Goal: Information Seeking & Learning: Learn about a topic

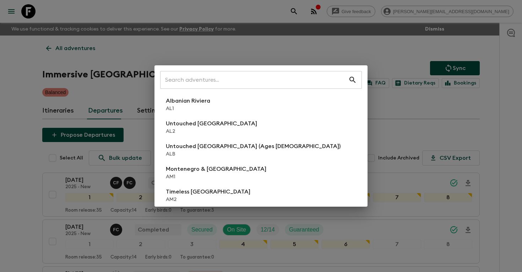
scroll to position [232, 0]
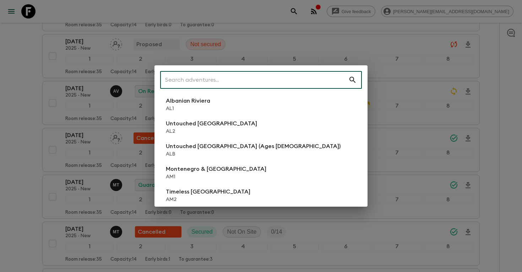
type input "1"
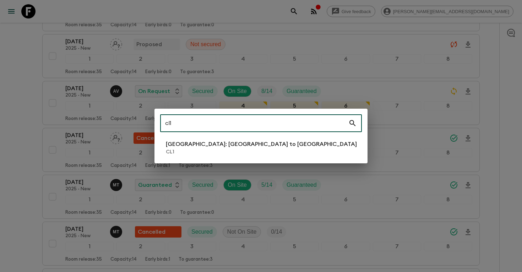
type input "cl1"
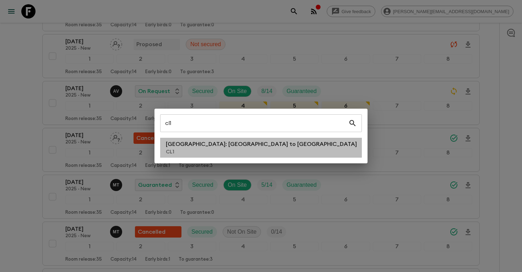
click at [175, 152] on p "CL1" at bounding box center [261, 151] width 191 height 7
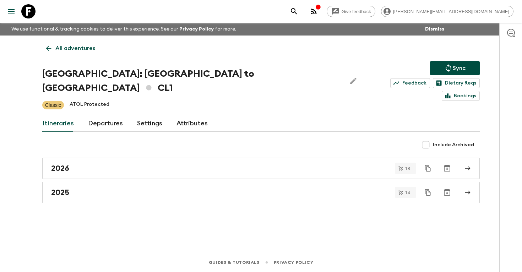
click at [104, 115] on link "Departures" at bounding box center [105, 123] width 35 height 17
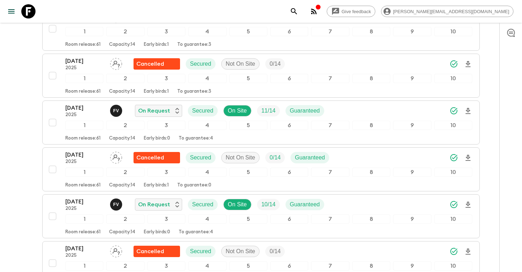
scroll to position [1570, 0]
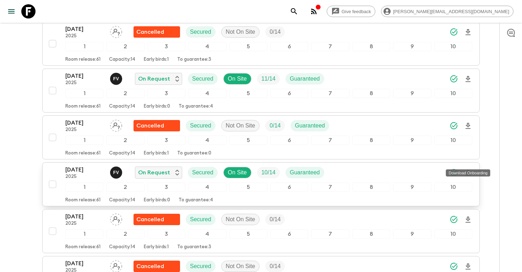
click at [467, 169] on icon "Download Onboarding" at bounding box center [468, 173] width 9 height 9
click at [82, 165] on p "[DATE]" at bounding box center [84, 169] width 39 height 9
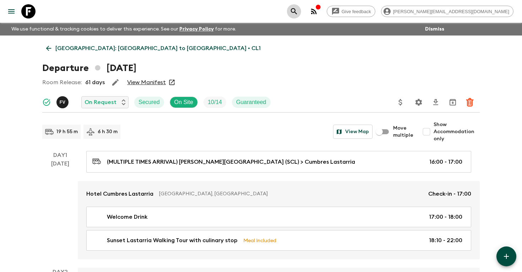
click at [297, 8] on icon "search adventures" at bounding box center [294, 11] width 6 height 6
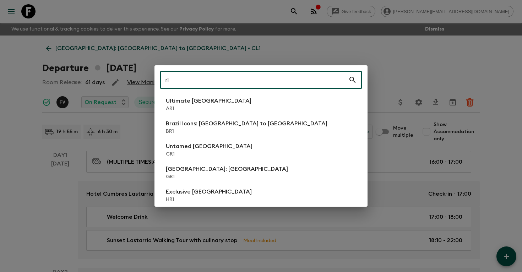
type input "r"
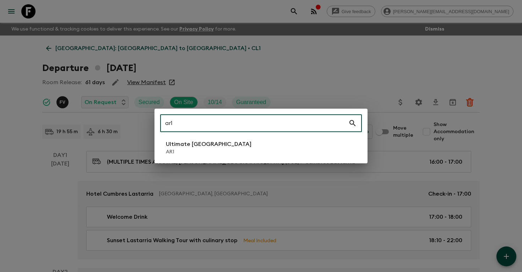
type input "ar1"
click at [225, 145] on li "Ultimate Argentina AR1" at bounding box center [261, 148] width 202 height 20
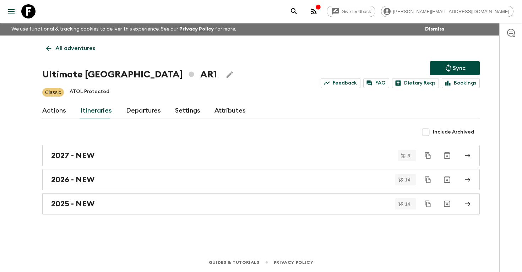
click at [132, 116] on link "Departures" at bounding box center [143, 110] width 35 height 17
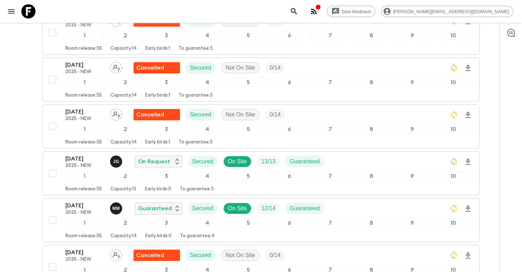
scroll to position [439, 0]
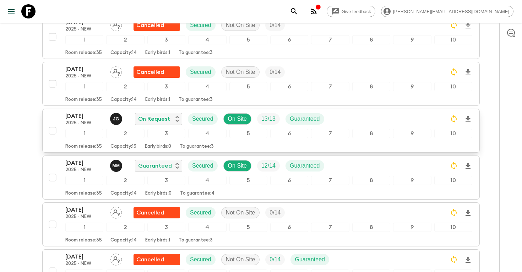
click at [78, 116] on p "[DATE]" at bounding box center [84, 116] width 39 height 9
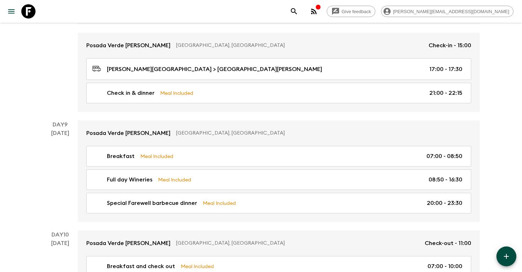
scroll to position [1501, 0]
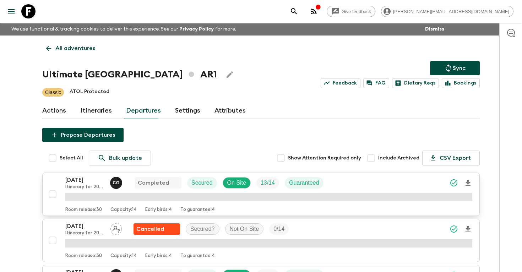
click at [81, 187] on p "Itinerary for 2023 & AR1_[DATE] + AR1_[DATE] (DO NOT USE AFTER AR1_[DATE]) (old)" at bounding box center [84, 187] width 39 height 6
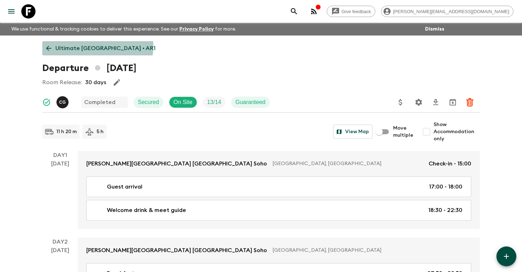
click at [97, 46] on p "Ultimate [GEOGRAPHIC_DATA] • AR1" at bounding box center [105, 48] width 100 height 9
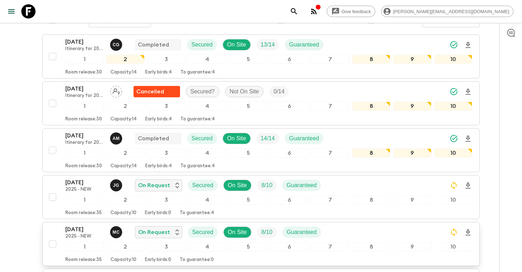
scroll to position [103, 0]
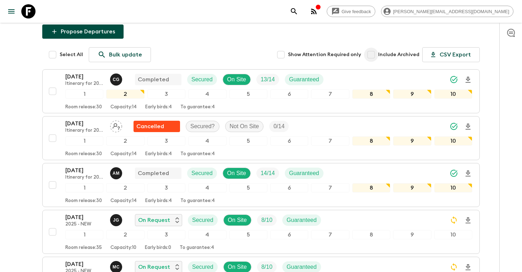
click at [377, 54] on input "Include Archived" at bounding box center [371, 55] width 14 height 14
checkbox input "true"
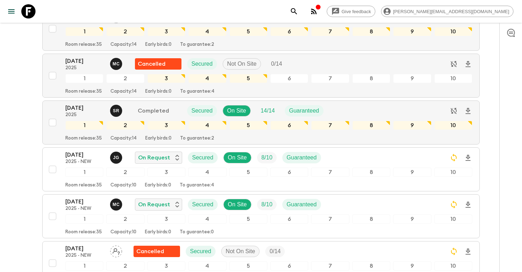
scroll to position [4284, 0]
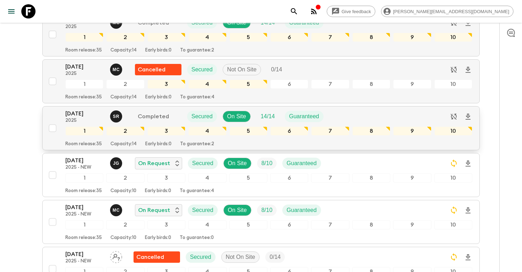
click at [79, 117] on p "[DATE]" at bounding box center [84, 113] width 39 height 9
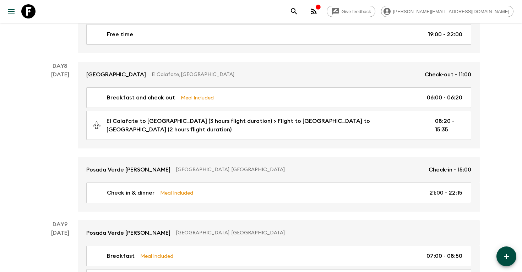
scroll to position [1299, 0]
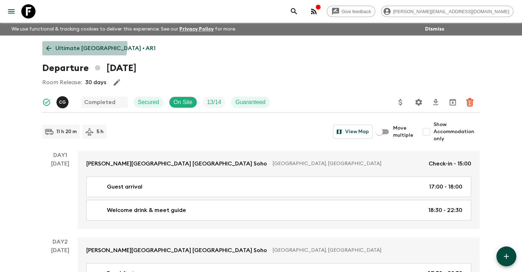
click at [81, 45] on p "Ultimate [GEOGRAPHIC_DATA] • AR1" at bounding box center [105, 48] width 100 height 9
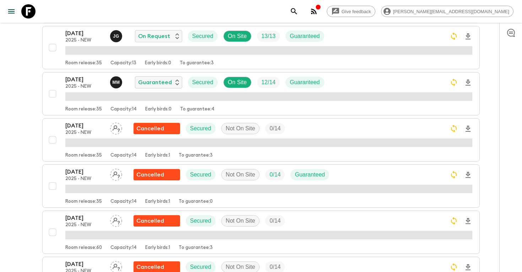
scroll to position [413, 0]
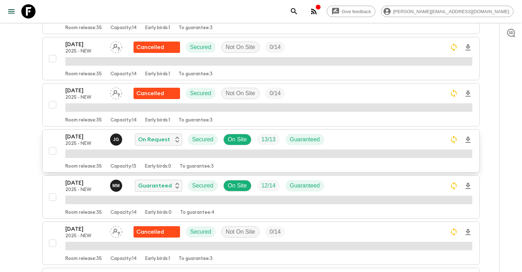
click at [74, 142] on p "2025 - NEW" at bounding box center [84, 144] width 39 height 6
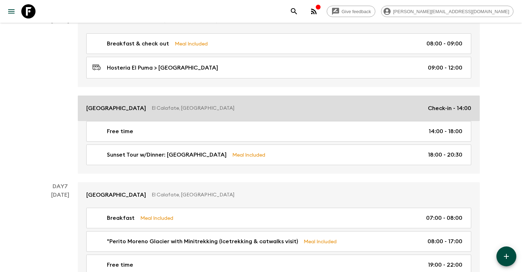
scroll to position [1074, 0]
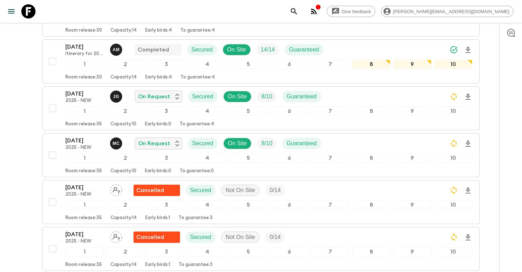
scroll to position [239, 0]
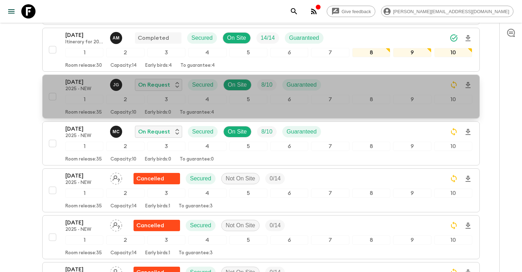
click at [78, 83] on p "[DATE]" at bounding box center [84, 82] width 39 height 9
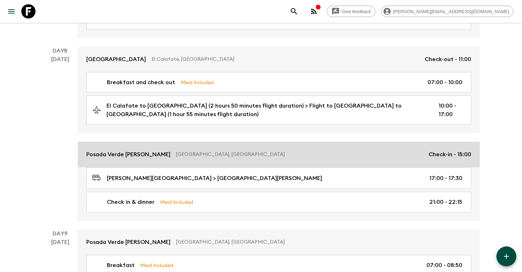
scroll to position [875, 0]
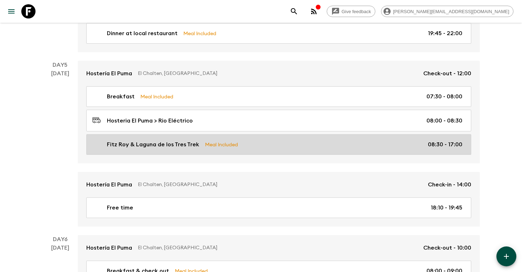
click at [255, 140] on div "Fitz Roy & Laguna de los Tres Trek Meal Included 08:30 - 17:00" at bounding box center [277, 144] width 370 height 9
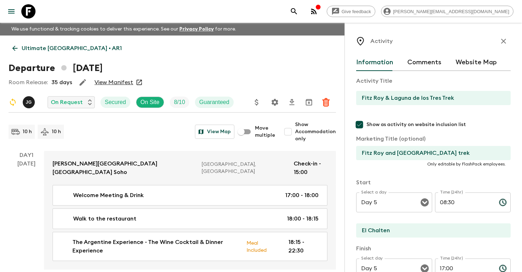
click at [65, 45] on p "Ultimate [GEOGRAPHIC_DATA] • AR1" at bounding box center [72, 48] width 100 height 9
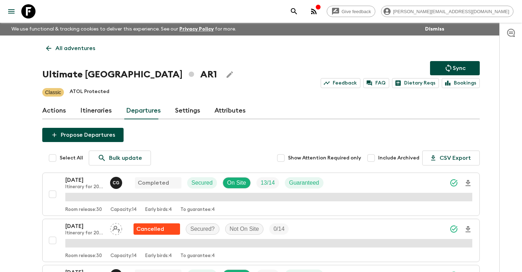
click at [374, 158] on input "Include Archived" at bounding box center [371, 158] width 14 height 14
checkbox input "true"
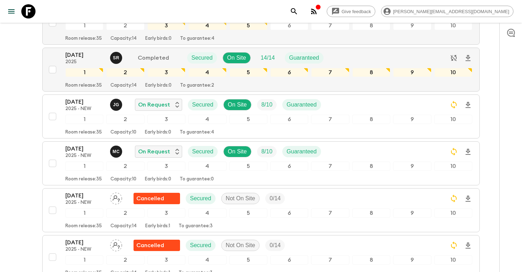
scroll to position [4341, 0]
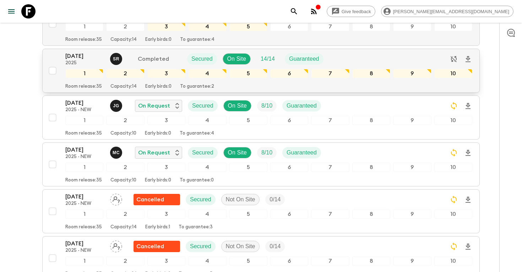
click at [82, 60] on p "[DATE]" at bounding box center [84, 56] width 39 height 9
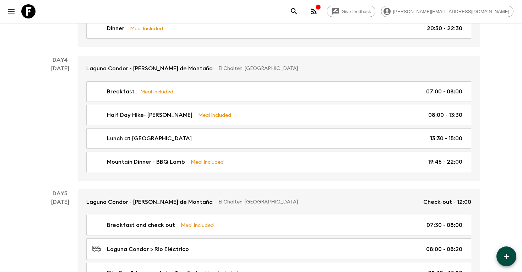
scroll to position [713, 0]
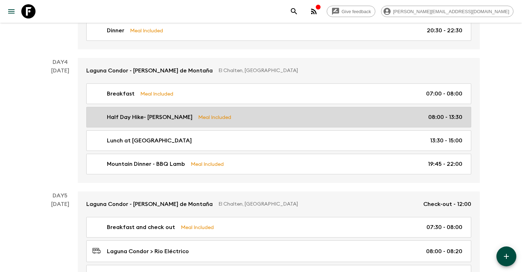
click at [291, 120] on div "Half Day Hike- Mirador Torre Meal Included 08:00 - 13:30" at bounding box center [277, 117] width 370 height 9
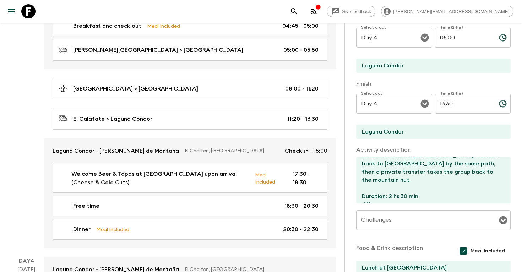
scroll to position [668, 0]
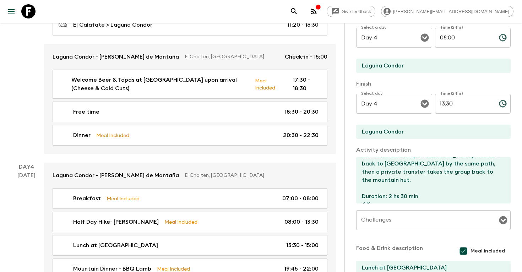
click at [298, 12] on icon "search adventures" at bounding box center [294, 11] width 9 height 9
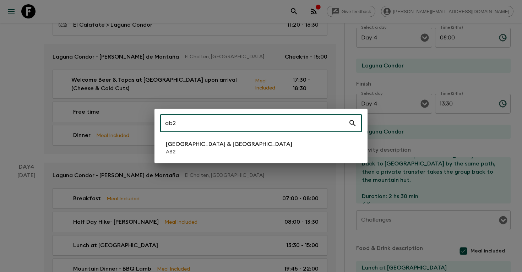
type input "ab2"
click at [236, 155] on li "Argentina & Brazil AB2" at bounding box center [261, 148] width 202 height 20
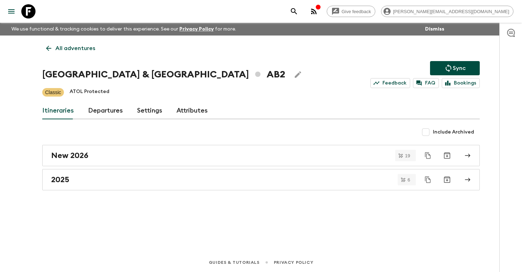
click at [95, 113] on link "Departures" at bounding box center [105, 110] width 35 height 17
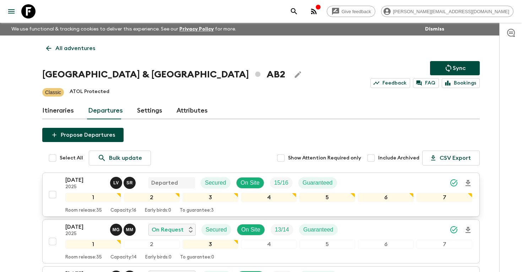
click at [89, 178] on p "[DATE]" at bounding box center [84, 180] width 39 height 9
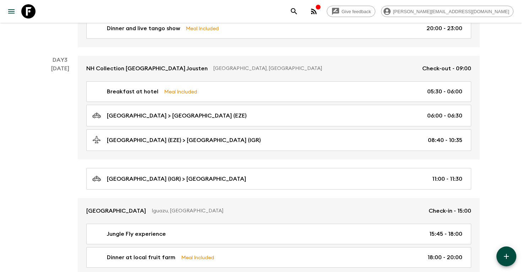
scroll to position [457, 0]
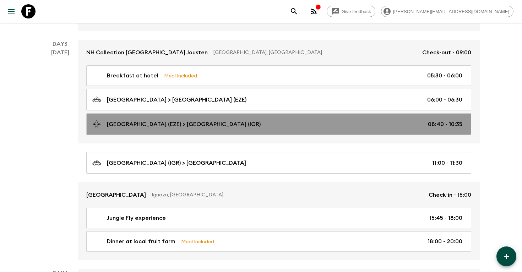
click at [144, 126] on p "International Airport (EZE) > Aeropuerto Internacional Cataratas del Iguazú (IG…" at bounding box center [184, 124] width 154 height 9
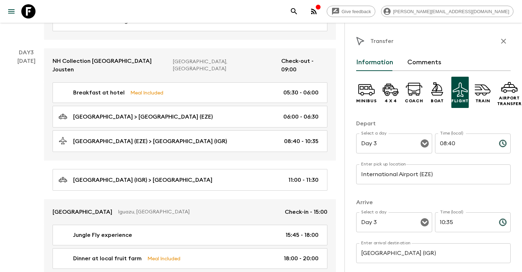
scroll to position [18, 0]
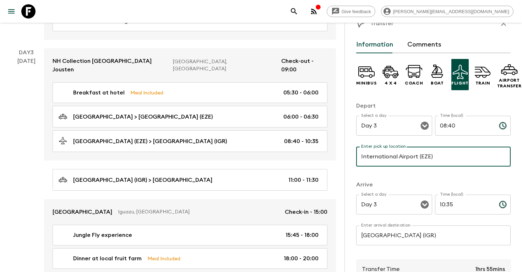
drag, startPoint x: 432, startPoint y: 156, endPoint x: 417, endPoint y: 156, distance: 14.9
click at [417, 156] on input "International Airport (EZE)" at bounding box center [433, 157] width 154 height 20
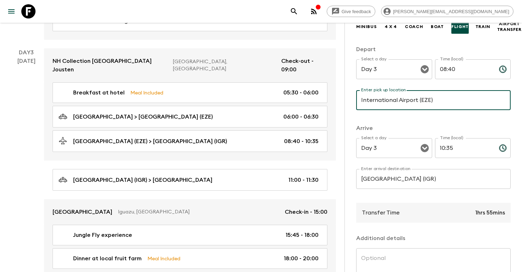
scroll to position [76, 0]
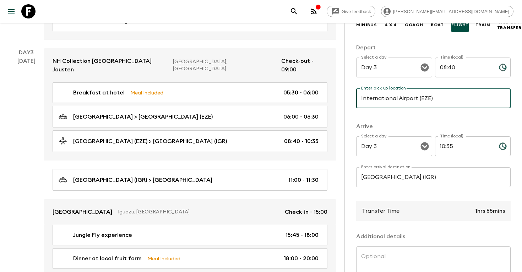
click at [433, 176] on input "Aeropuerto Internacional Cataratas del Iguazú (IGR)" at bounding box center [433, 177] width 154 height 20
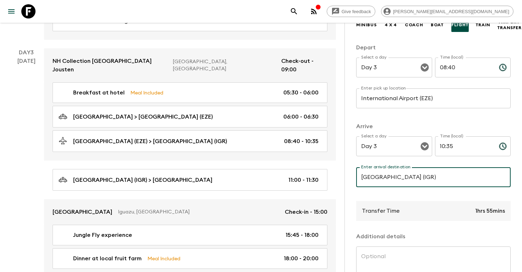
click at [433, 176] on input "Aeropuerto Internacional Cataratas del Iguazú (IGR)" at bounding box center [433, 177] width 154 height 20
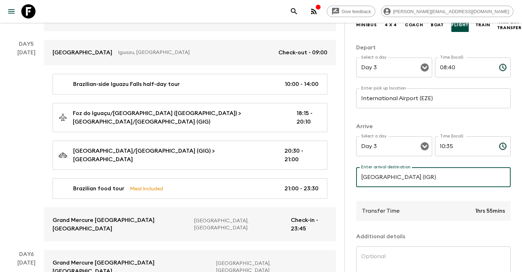
scroll to position [857, 0]
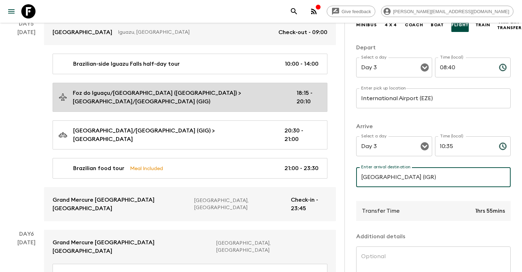
click at [261, 92] on p "Foz do Iguaçu/Cataratas International Airport (IGU) > Rio de Janeiro/Galeão Int…" at bounding box center [179, 97] width 212 height 17
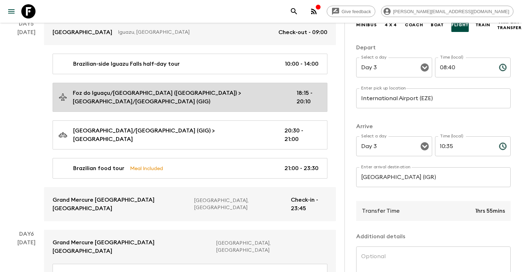
type input "Foz do Iguaçu/Cataratas International Airport (IGU)"
type input "Rio de Janeiro/Galeão International Airport (GIG)"
type input "Day 5"
type input "18:15"
type input "Day 5"
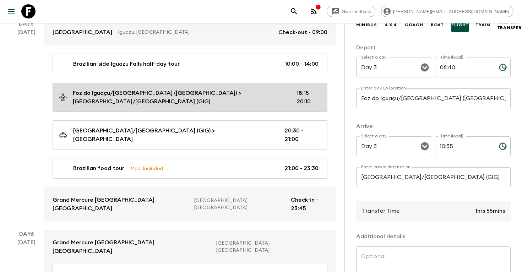
type input "20:10"
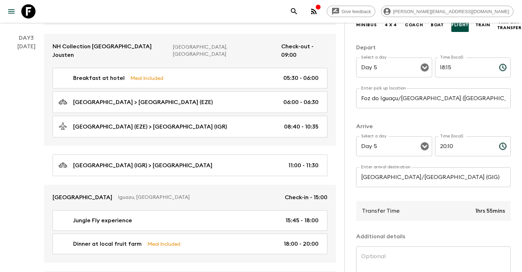
scroll to position [459, 0]
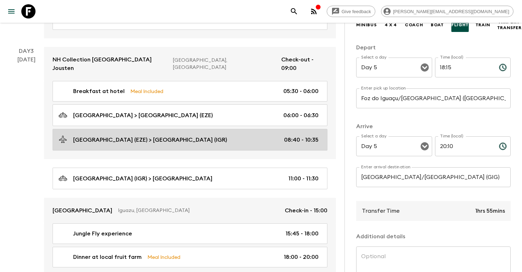
click at [227, 136] on p "International Airport (EZE) > Aeropuerto Internacional Cataratas del Iguazú (IG…" at bounding box center [150, 140] width 154 height 9
type input "International Airport (EZE)"
type input "Aeropuerto Internacional Cataratas del Iguazú (IGR)"
type input "Day 3"
type input "08:40"
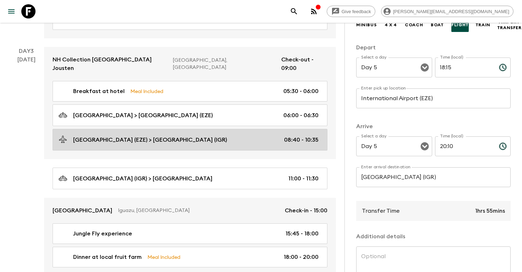
type input "Day 3"
type input "10:35"
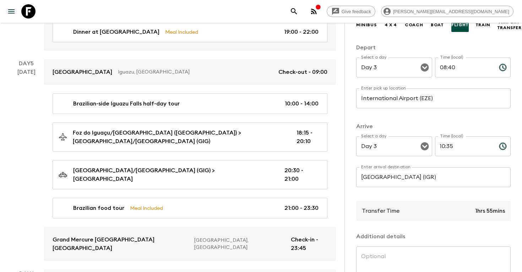
scroll to position [818, 0]
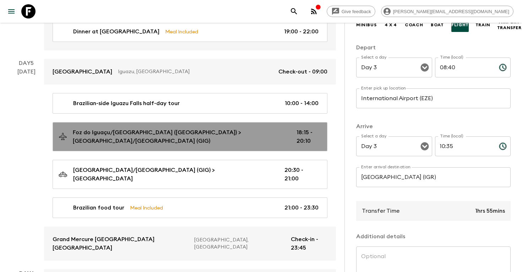
click at [235, 130] on p "Foz do Iguaçu/Cataratas International Airport (IGU) > Rio de Janeiro/Galeão Int…" at bounding box center [179, 136] width 212 height 17
type input "Foz do Iguaçu/Cataratas International Airport (IGU)"
type input "Rio de Janeiro/Galeão International Airport (GIG)"
type input "Day 5"
type input "18:15"
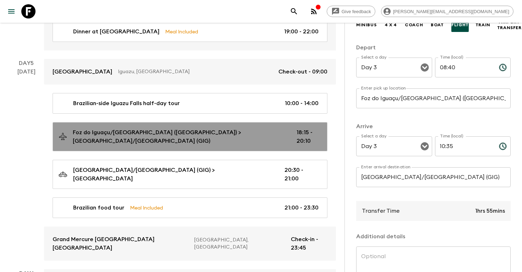
type input "Day 5"
type input "20:10"
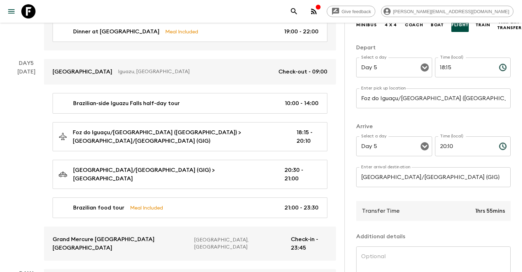
click at [426, 99] on input "Foz do Iguaçu/Cataratas International Airport (IGU)" at bounding box center [433, 98] width 154 height 20
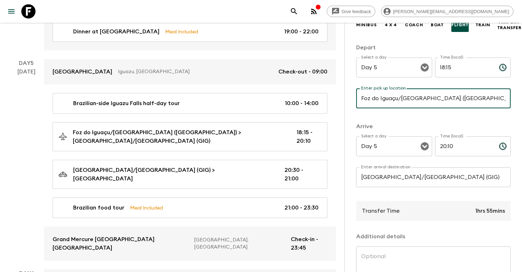
click at [426, 99] on input "Foz do Iguaçu/Cataratas International Airport (IGU)" at bounding box center [433, 98] width 154 height 20
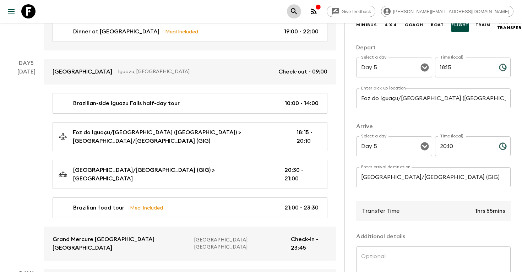
click at [298, 13] on icon "search adventures" at bounding box center [294, 11] width 9 height 9
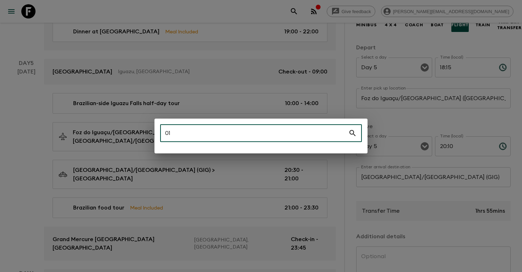
type input "0"
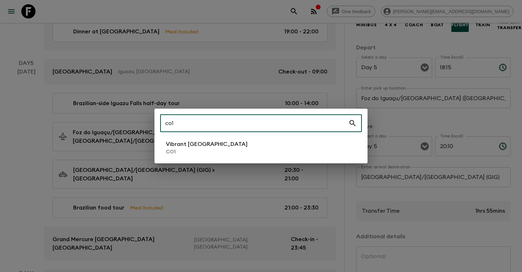
type input "co1"
click at [269, 144] on li "Vibrant Colombia CO1" at bounding box center [261, 148] width 202 height 20
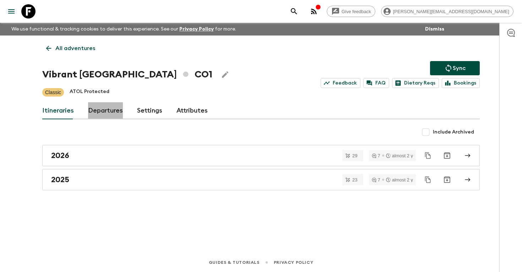
click at [97, 109] on link "Departures" at bounding box center [105, 110] width 35 height 17
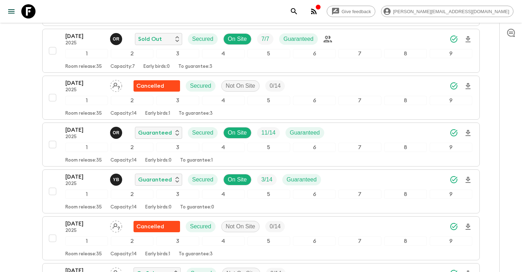
scroll to position [1550, 0]
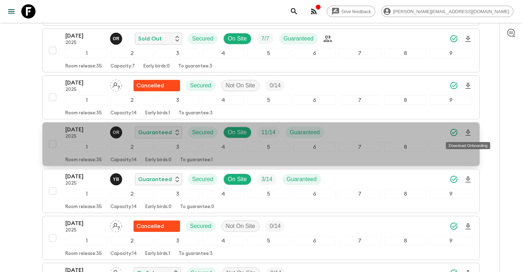
click at [469, 132] on icon "Download Onboarding" at bounding box center [468, 133] width 9 height 9
click at [75, 135] on p "2025" at bounding box center [84, 137] width 39 height 6
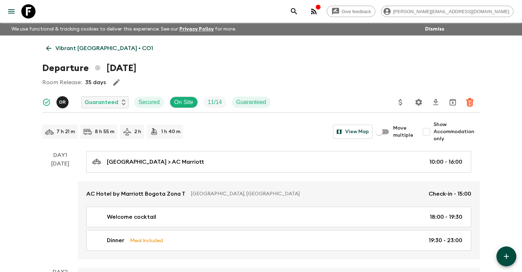
click at [298, 11] on icon "search adventures" at bounding box center [294, 11] width 9 height 9
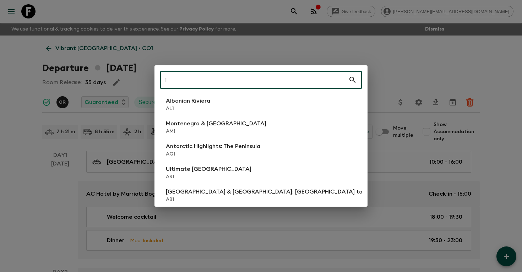
type input "1"
click at [215, 176] on p "AR1" at bounding box center [209, 176] width 86 height 7
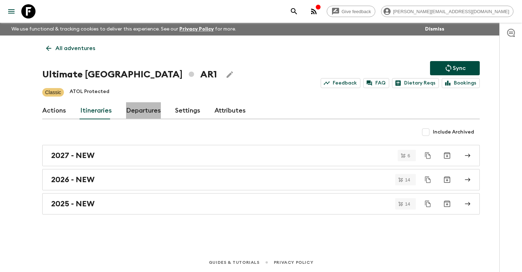
click at [145, 110] on link "Departures" at bounding box center [143, 110] width 35 height 17
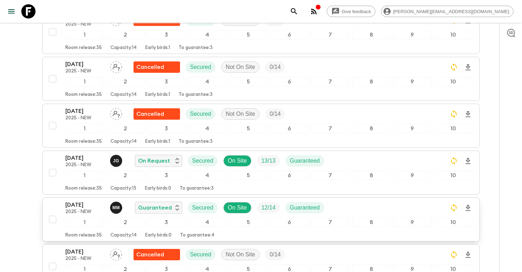
scroll to position [490, 0]
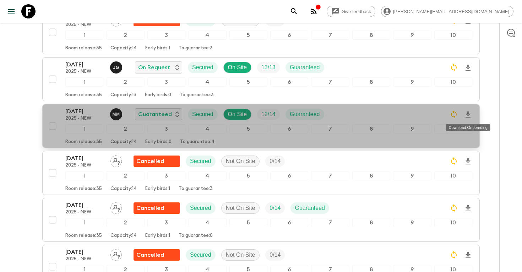
click at [467, 114] on icon "Download Onboarding" at bounding box center [468, 114] width 9 height 9
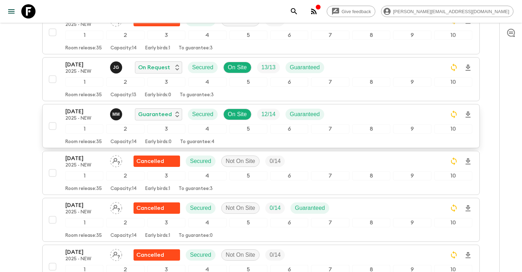
click at [298, 7] on icon "search adventures" at bounding box center [294, 11] width 9 height 9
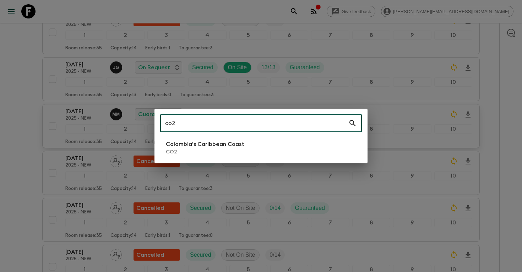
type input "co2"
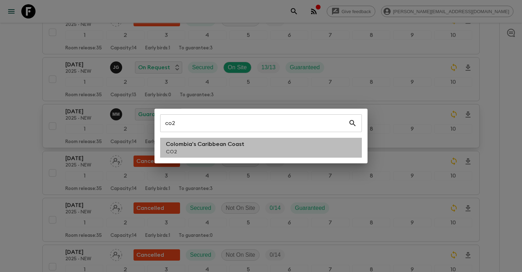
click at [267, 150] on li "Colombia’s Caribbean Coast CO2" at bounding box center [261, 148] width 202 height 20
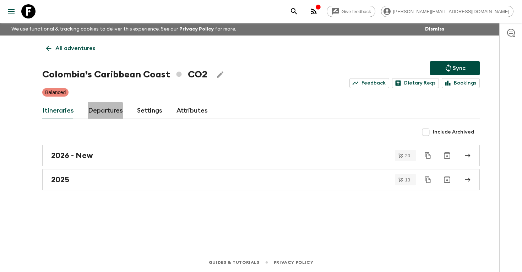
click at [104, 111] on link "Departures" at bounding box center [105, 110] width 35 height 17
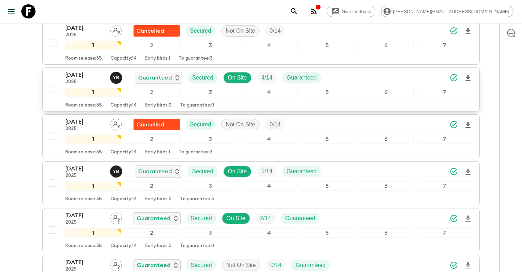
scroll to position [533, 0]
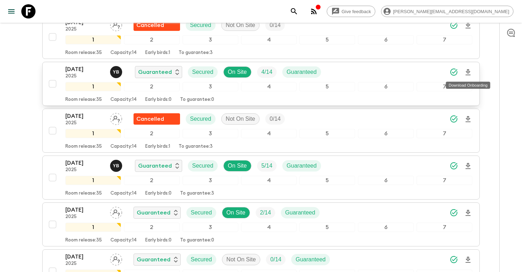
click at [466, 71] on icon "Download Onboarding" at bounding box center [467, 72] width 5 height 6
click at [298, 11] on icon "search adventures" at bounding box center [294, 11] width 9 height 9
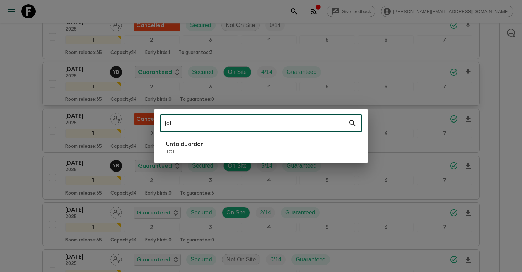
type input "jo1"
click at [245, 152] on li "Untold Jordan JO1" at bounding box center [261, 148] width 202 height 20
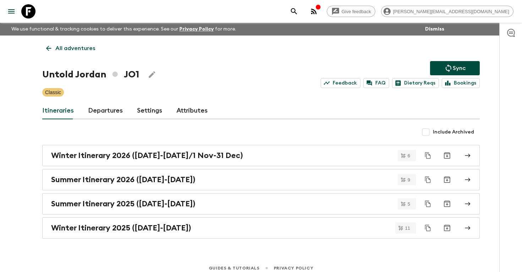
click at [103, 111] on link "Departures" at bounding box center [105, 110] width 35 height 17
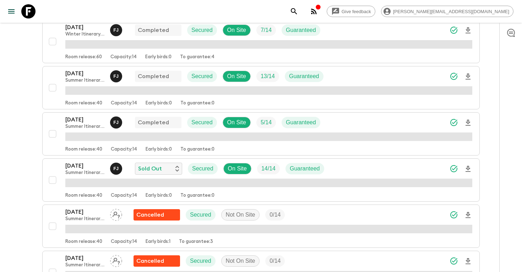
scroll to position [250, 0]
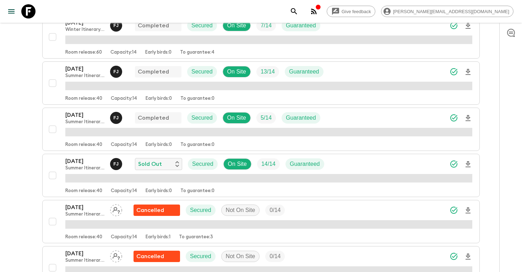
click at [465, 163] on icon "Download Onboarding" at bounding box center [468, 164] width 9 height 9
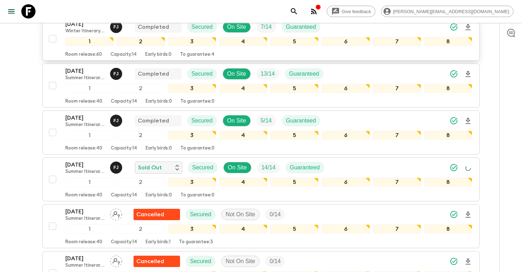
scroll to position [251, 0]
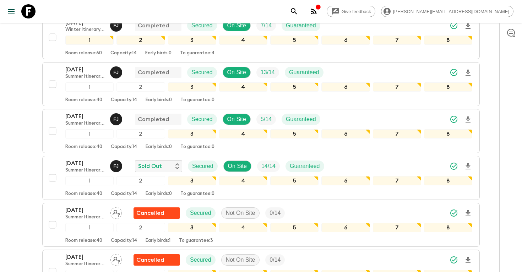
click at [298, 10] on icon "search adventures" at bounding box center [294, 11] width 9 height 9
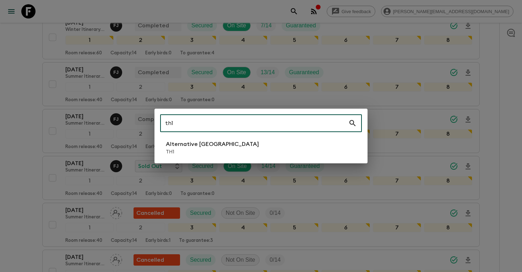
type input "th1"
click at [207, 147] on p "Alternative [GEOGRAPHIC_DATA]" at bounding box center [212, 144] width 93 height 9
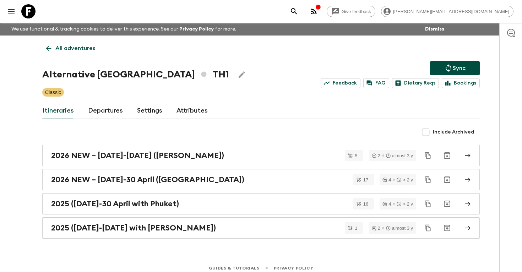
click at [107, 112] on link "Departures" at bounding box center [105, 110] width 35 height 17
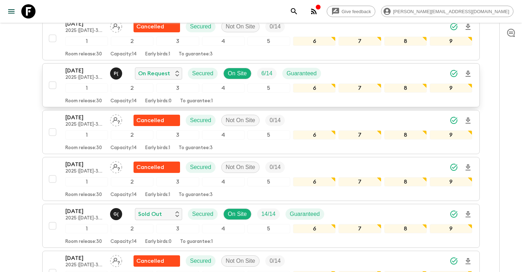
scroll to position [197, 0]
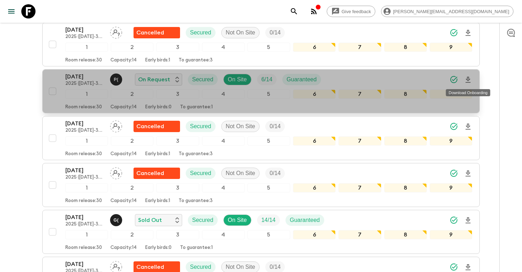
click at [470, 80] on icon "Download Onboarding" at bounding box center [468, 80] width 9 height 9
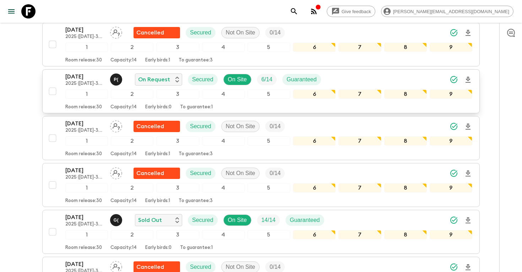
click at [93, 79] on p "17 Oct 2025" at bounding box center [84, 76] width 39 height 9
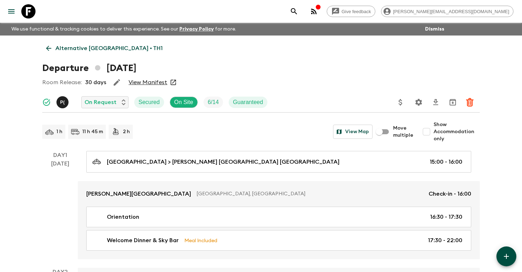
click at [297, 9] on icon "search adventures" at bounding box center [294, 11] width 6 height 6
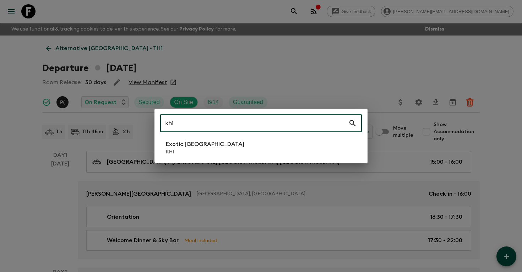
type input "kh1"
click at [253, 152] on li "Exotic Cambodia KH1" at bounding box center [261, 148] width 202 height 20
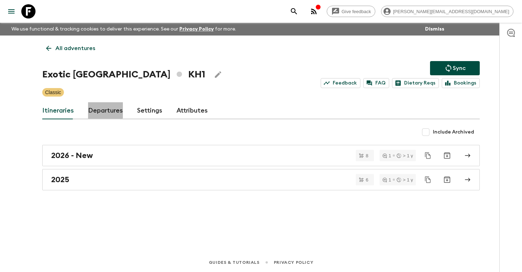
click at [104, 110] on link "Departures" at bounding box center [105, 110] width 35 height 17
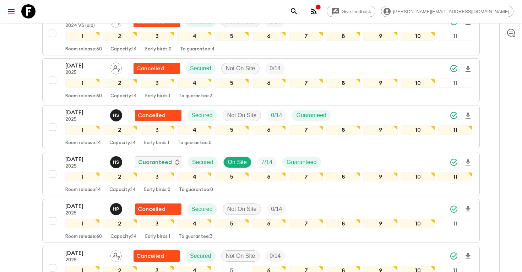
scroll to position [583, 0]
click at [298, 12] on icon "search adventures" at bounding box center [294, 11] width 9 height 9
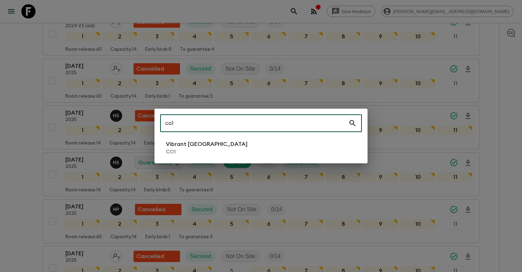
type input "co1"
click at [250, 151] on li "Vibrant Colombia CO1" at bounding box center [261, 148] width 202 height 20
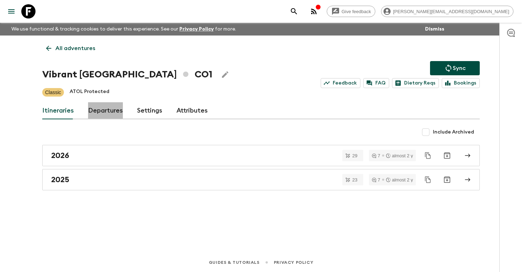
click at [106, 113] on link "Departures" at bounding box center [105, 110] width 35 height 17
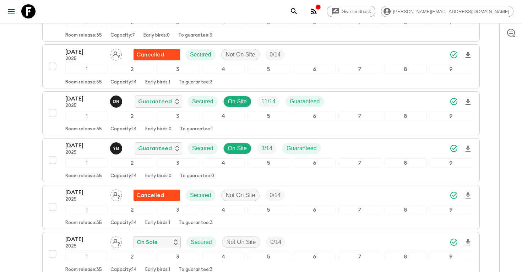
scroll to position [1602, 0]
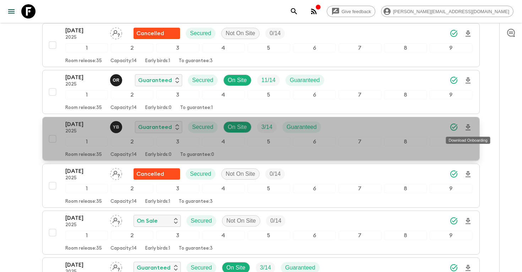
click at [470, 129] on icon "Download Onboarding" at bounding box center [468, 127] width 9 height 9
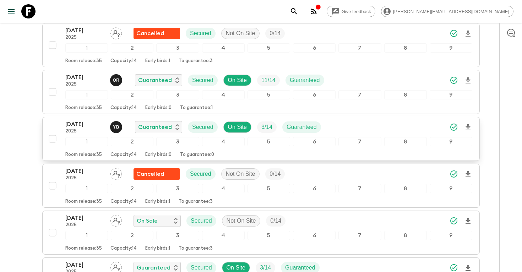
click at [298, 11] on icon "search adventures" at bounding box center [294, 11] width 9 height 9
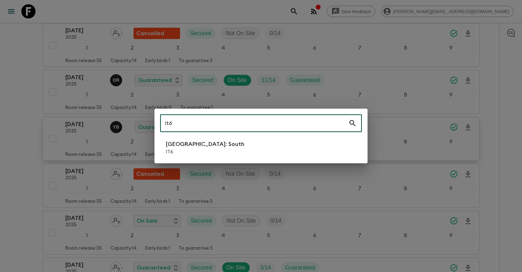
type input "it6"
click at [253, 137] on div "it6 ​ Italy: South IT6" at bounding box center [260, 136] width 213 height 55
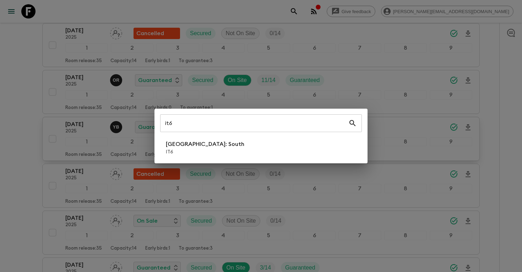
click at [252, 141] on li "Italy: South IT6" at bounding box center [261, 148] width 202 height 20
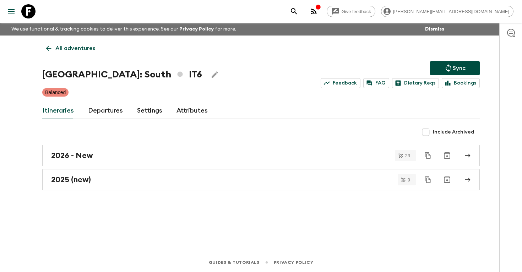
click at [100, 112] on link "Departures" at bounding box center [105, 110] width 35 height 17
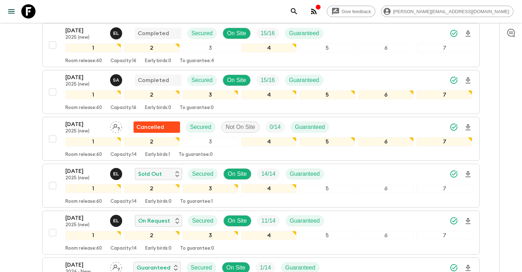
scroll to position [412, 0]
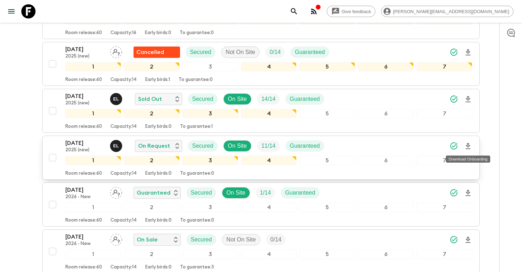
click at [469, 143] on icon "Download Onboarding" at bounding box center [468, 146] width 9 height 9
click at [298, 11] on icon "search adventures" at bounding box center [294, 11] width 9 height 9
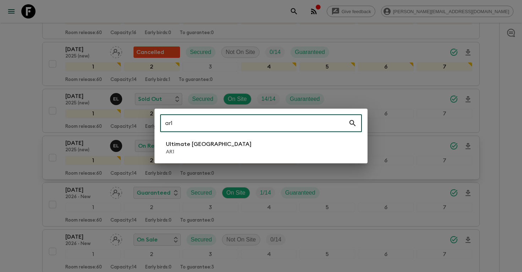
type input "ar1"
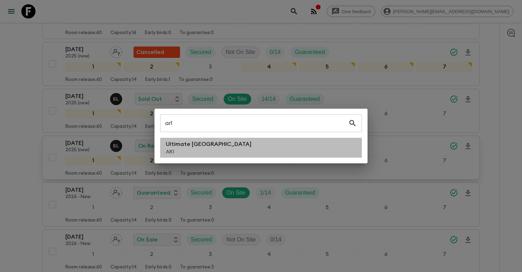
click at [206, 151] on p "AR1" at bounding box center [209, 151] width 86 height 7
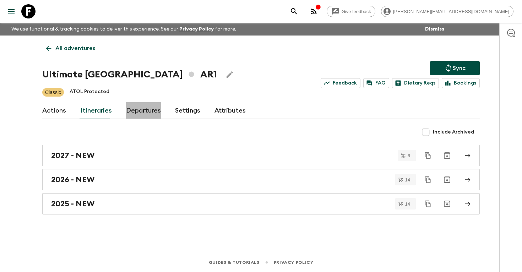
click at [140, 116] on link "Departures" at bounding box center [143, 110] width 35 height 17
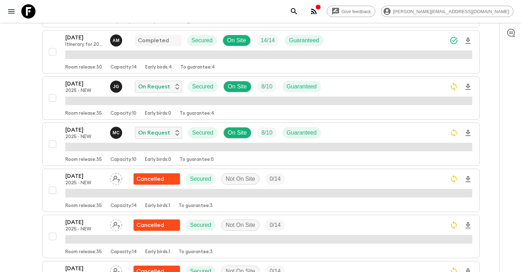
scroll to position [242, 0]
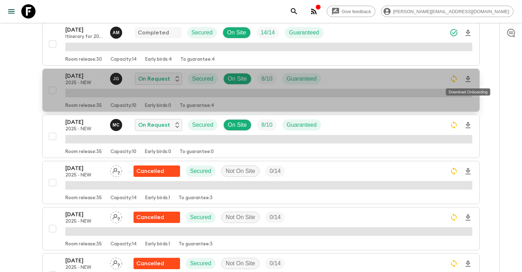
click at [471, 79] on icon "Download Onboarding" at bounding box center [468, 79] width 9 height 9
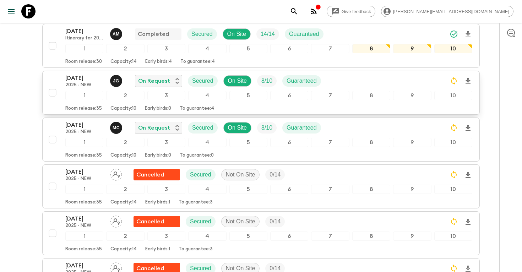
scroll to position [244, 0]
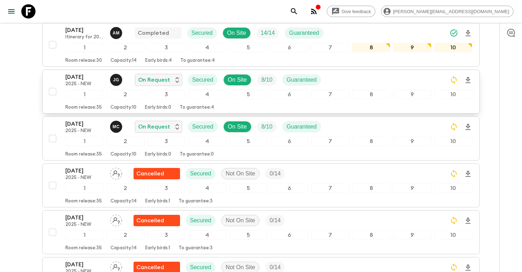
click at [298, 13] on icon "search adventures" at bounding box center [294, 11] width 9 height 9
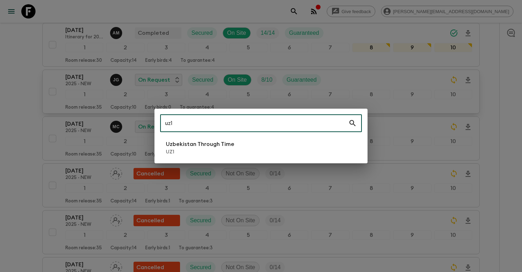
type input "uz1"
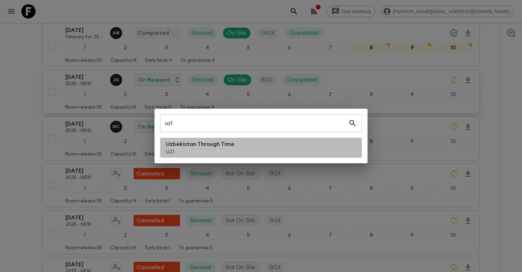
click at [226, 154] on p "UZ1" at bounding box center [200, 151] width 69 height 7
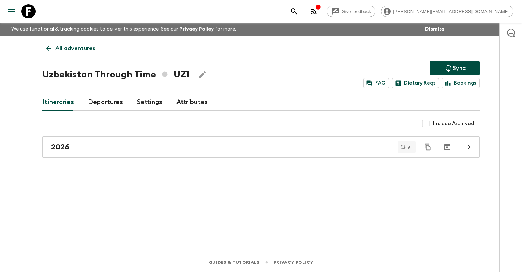
click at [100, 104] on link "Departures" at bounding box center [105, 102] width 35 height 17
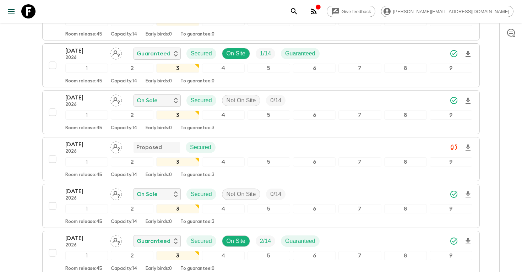
scroll to position [272, 0]
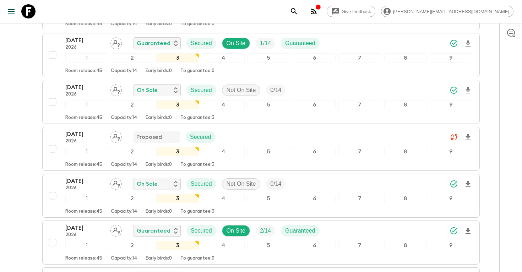
click at [298, 11] on icon "search adventures" at bounding box center [294, 11] width 9 height 9
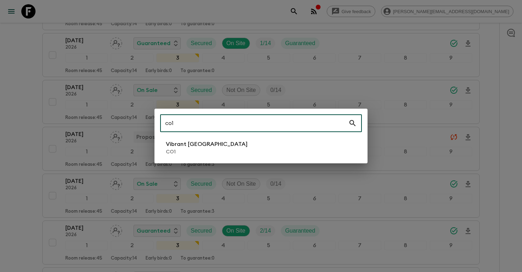
type input "co1"
click at [224, 151] on li "Vibrant Colombia CO1" at bounding box center [261, 148] width 202 height 20
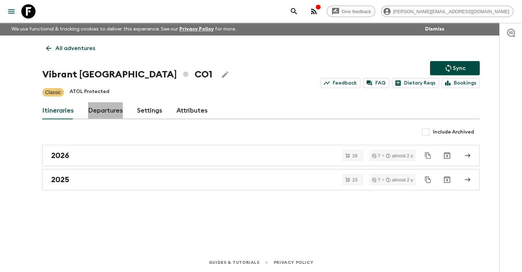
click at [105, 113] on link "Departures" at bounding box center [105, 110] width 35 height 17
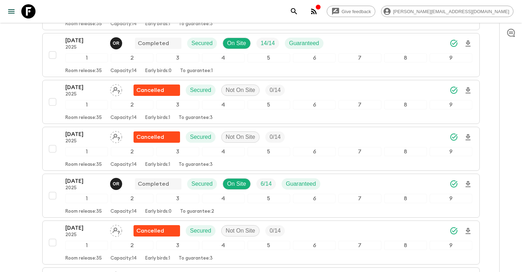
scroll to position [1471, 0]
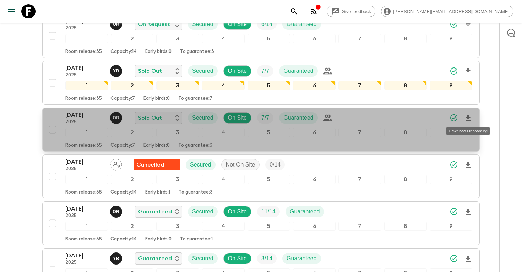
click at [466, 118] on icon "Download Onboarding" at bounding box center [468, 118] width 9 height 9
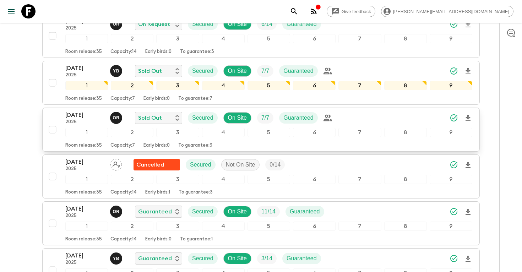
click at [298, 10] on icon "search adventures" at bounding box center [294, 11] width 9 height 9
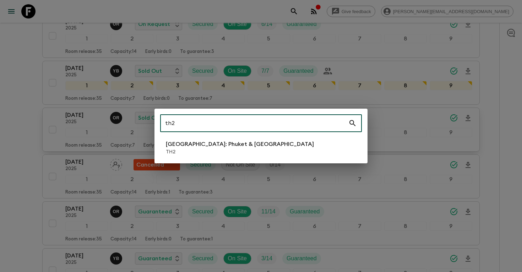
type input "th2"
click at [211, 148] on p "[GEOGRAPHIC_DATA]: Phuket & [GEOGRAPHIC_DATA]" at bounding box center [240, 144] width 148 height 9
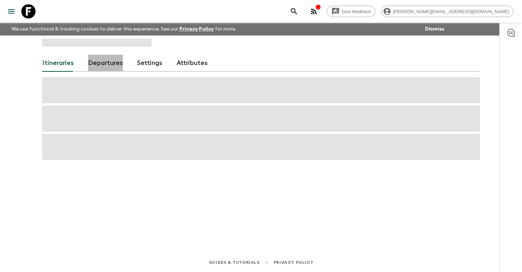
click at [102, 66] on link "Departures" at bounding box center [105, 63] width 35 height 17
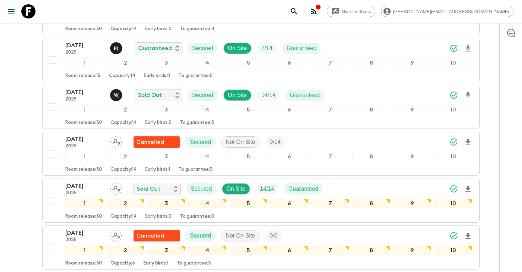
scroll to position [525, 0]
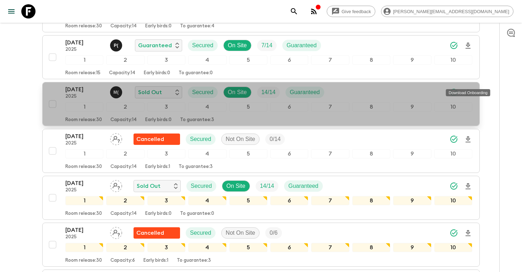
click at [469, 89] on icon "Download Onboarding" at bounding box center [467, 92] width 5 height 6
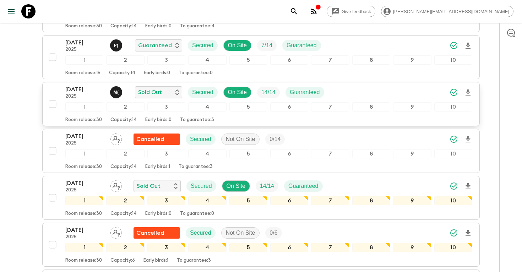
click at [301, 16] on button "search adventures" at bounding box center [294, 11] width 14 height 14
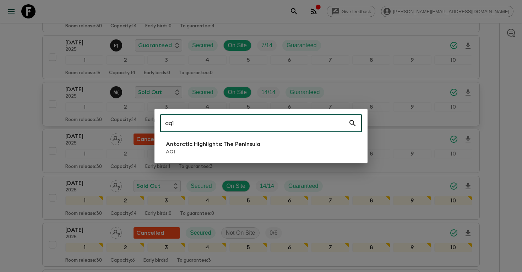
type input "aq1"
click at [209, 151] on p "AQ1" at bounding box center [213, 151] width 94 height 7
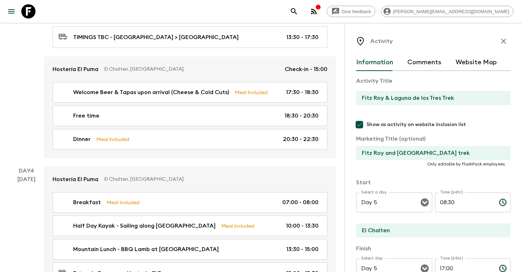
scroll to position [699, 0]
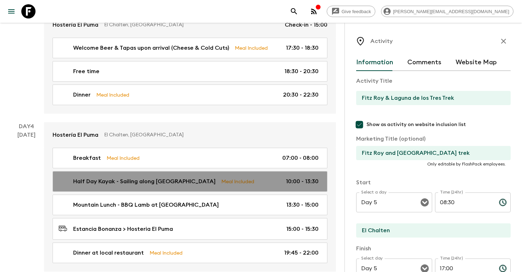
click at [184, 171] on link "Half Day Kayak - Sailing along Rio de Las Vueltas Meal Included 10:00 - 13:30" at bounding box center [190, 181] width 275 height 21
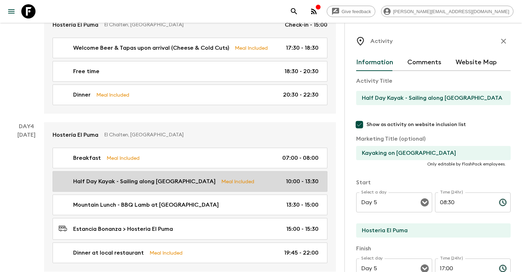
type input "Half Day Kayak - Sailing along [GEOGRAPHIC_DATA]"
type input "Kayaking on Rio de Las Vueltas"
type input "Hosteria El Puma"
type input "Estancia Bonanza"
type textarea "Difficulty: Low - 35 minutes trekking followed by 1.5 hours in the water, 4 hou…"
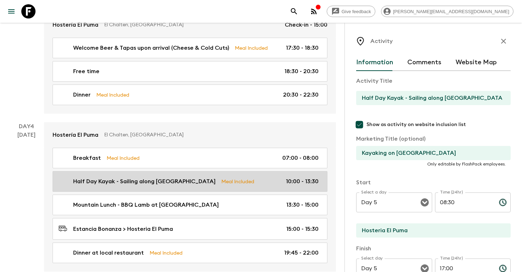
type textarea "Mountain Lunch - BBQ Lamb at [GEOGRAPHIC_DATA]"
type input "Day 4"
type input "10:00"
type input "Day 4"
type input "13:30"
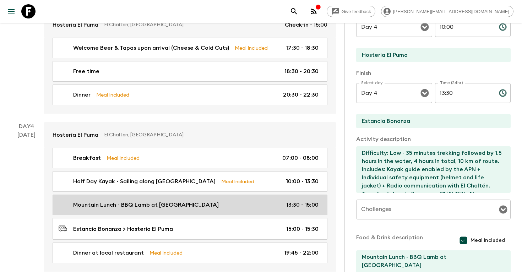
click at [260, 201] on div "Mountain Lunch - BBQ Lamb at Estancia Bonanza 13:30 - 15:00" at bounding box center [189, 205] width 260 height 9
type input "Mountain Lunch - BBQ Lamb at [GEOGRAPHIC_DATA]"
checkbox input "false"
type input "Estancia Bonanza"
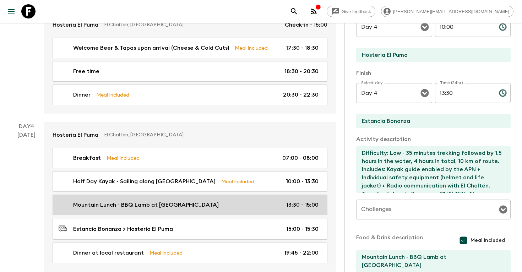
checkbox input "false"
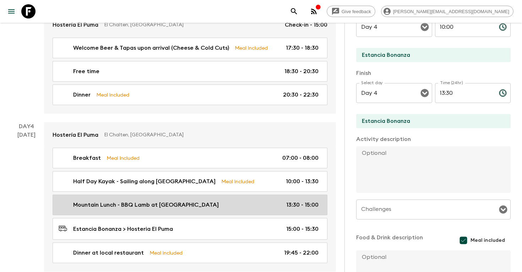
type input "13:30"
type input "15:00"
